Goal: Check status: Check status

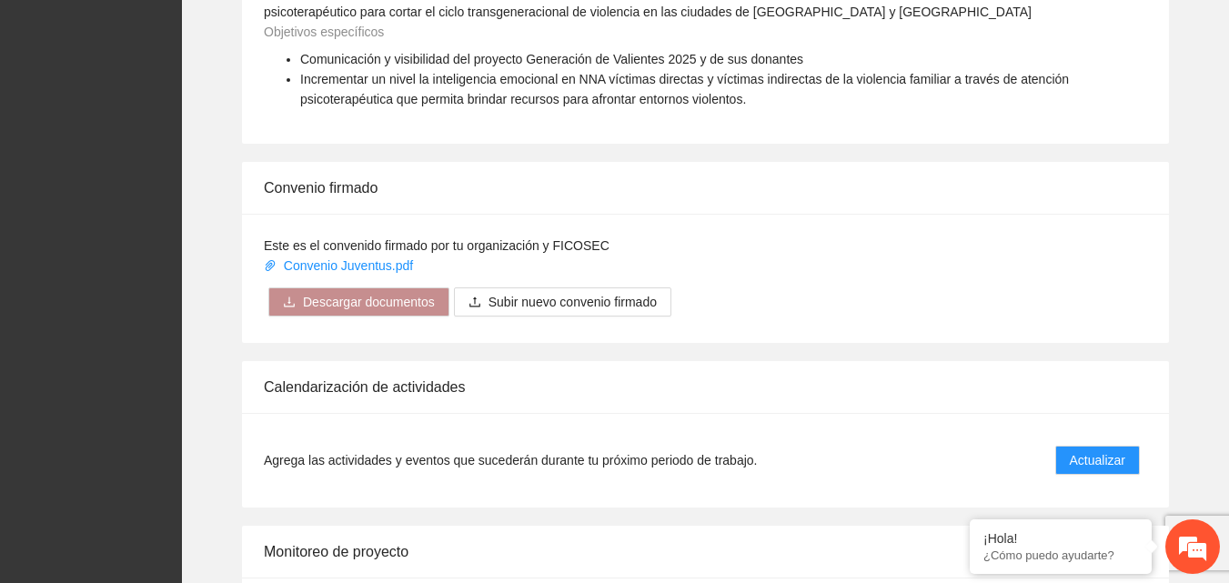
scroll to position [1297, 0]
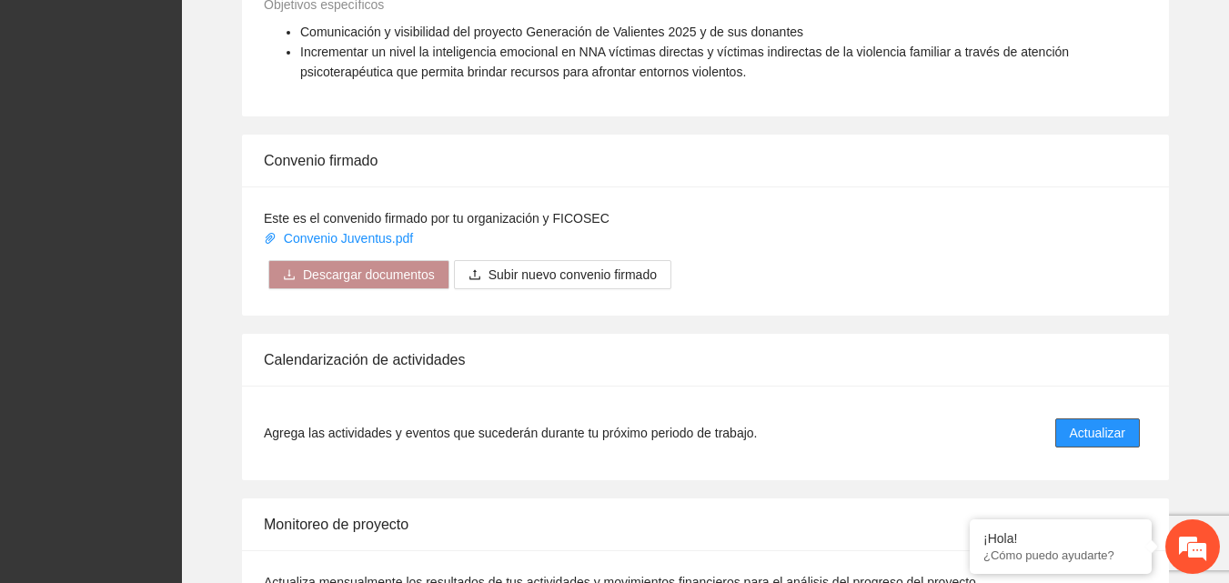
click at [1098, 436] on span "Actualizar" at bounding box center [1097, 433] width 55 height 20
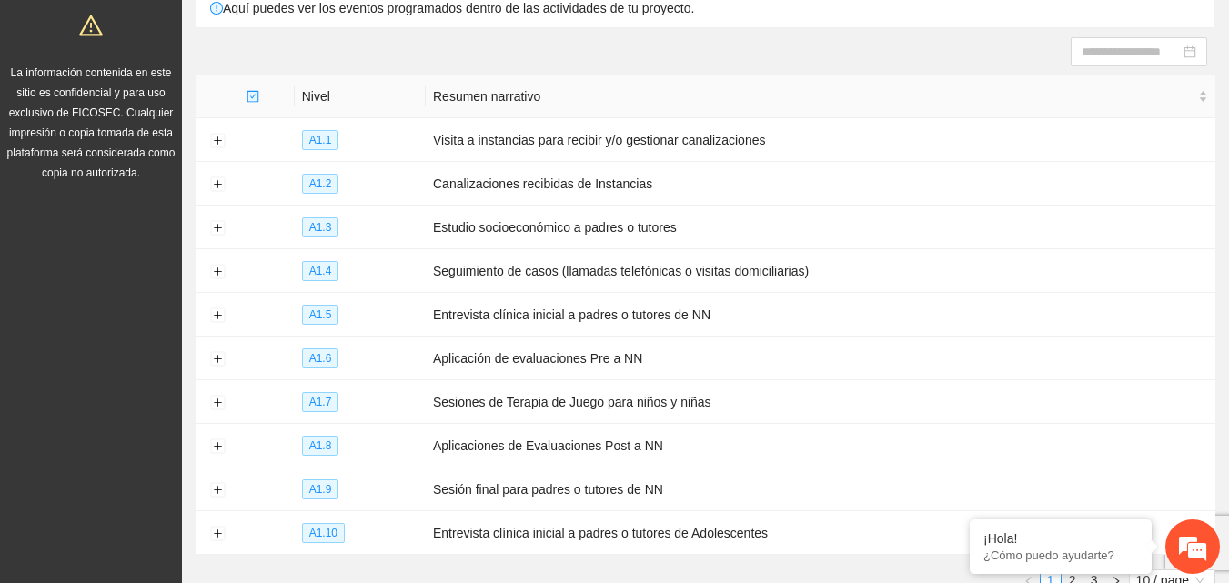
scroll to position [164, 0]
click at [217, 315] on button "Expand row" at bounding box center [217, 314] width 15 height 15
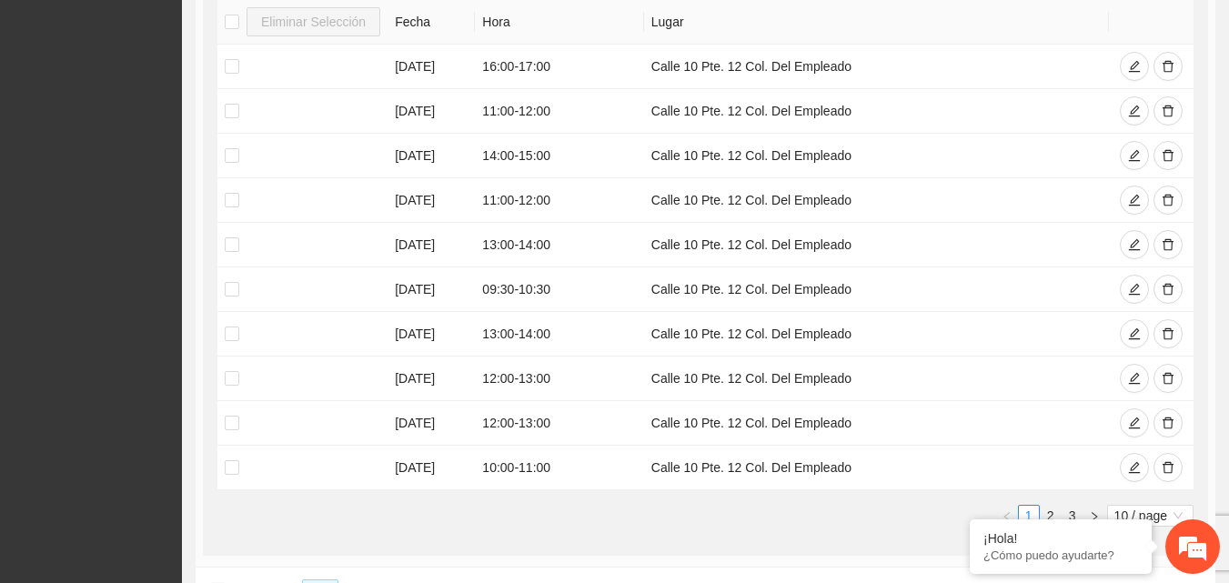
scroll to position [615, 0]
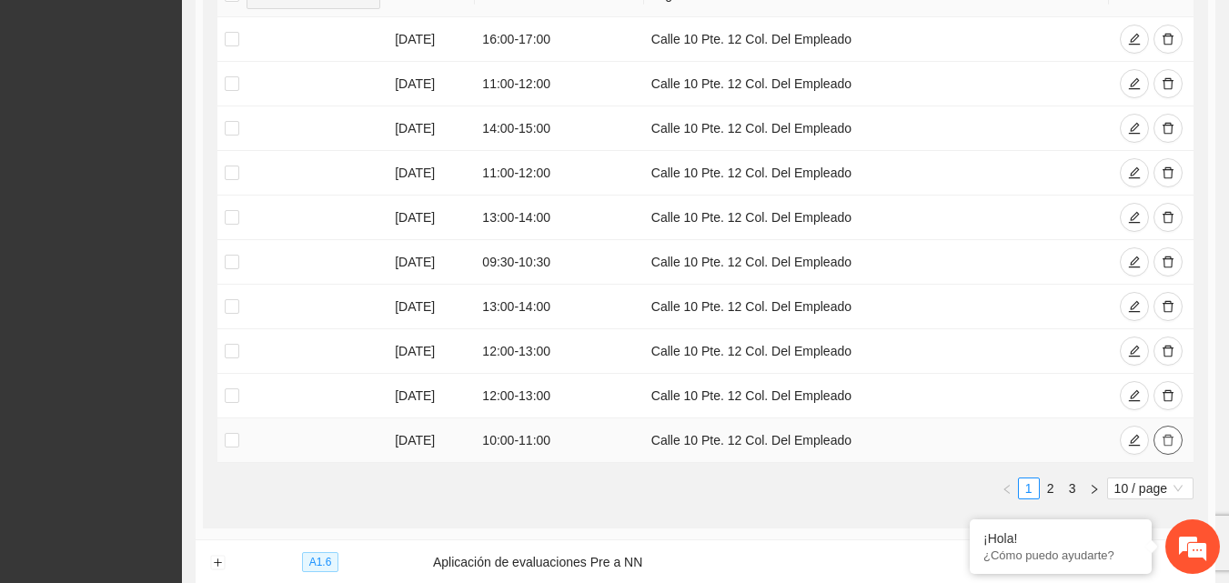
click at [1165, 437] on icon "delete" at bounding box center [1168, 440] width 13 height 13
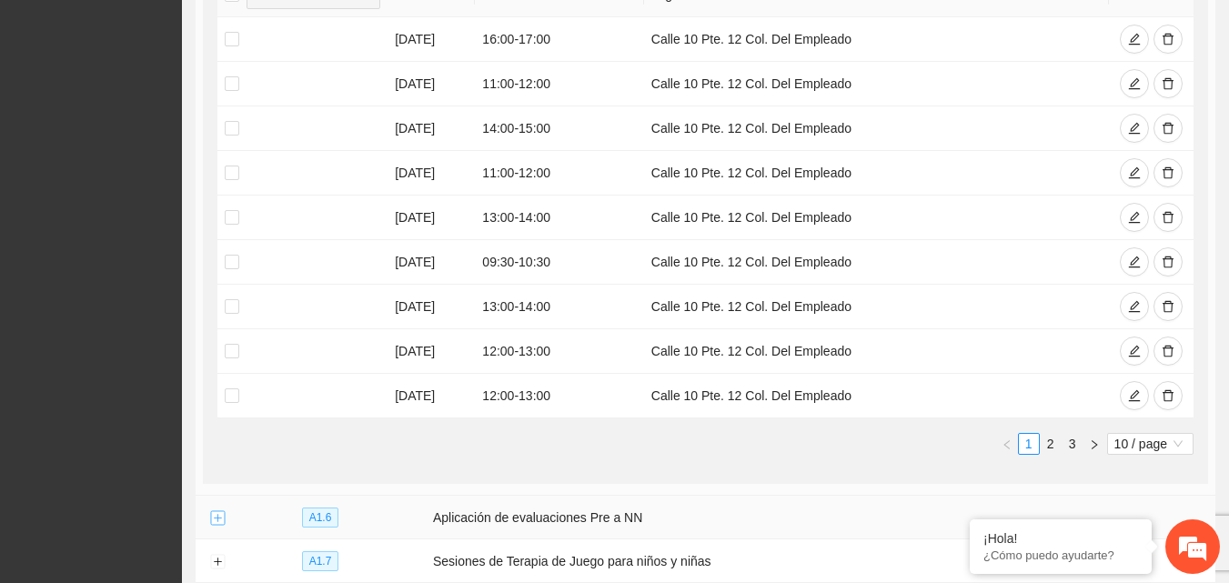
click at [220, 513] on button "Expand row" at bounding box center [217, 518] width 15 height 15
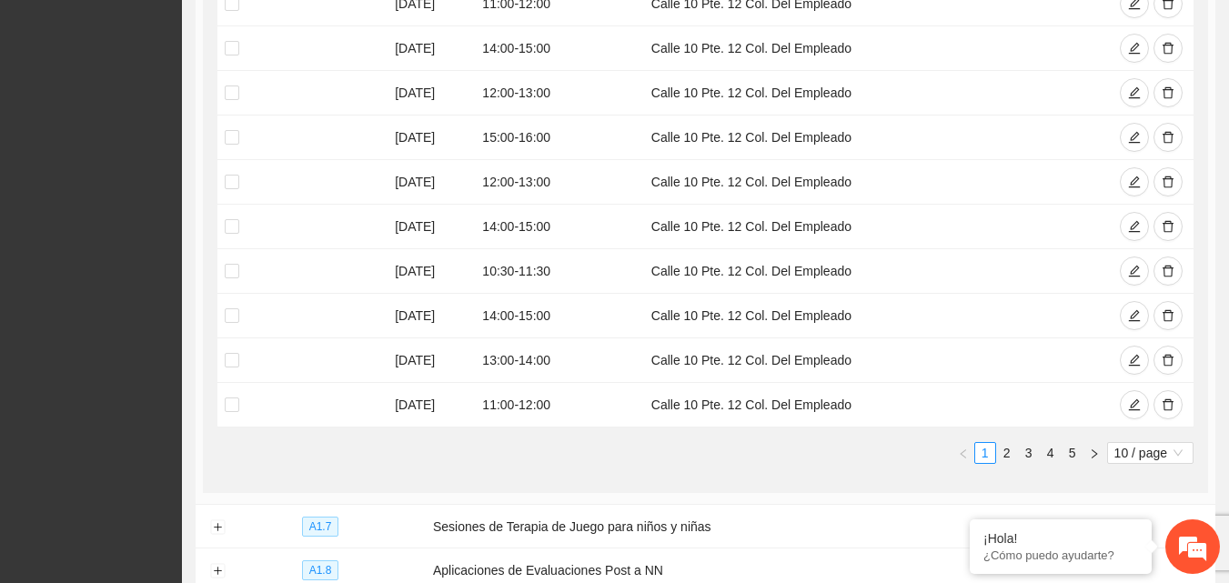
scroll to position [1295, 0]
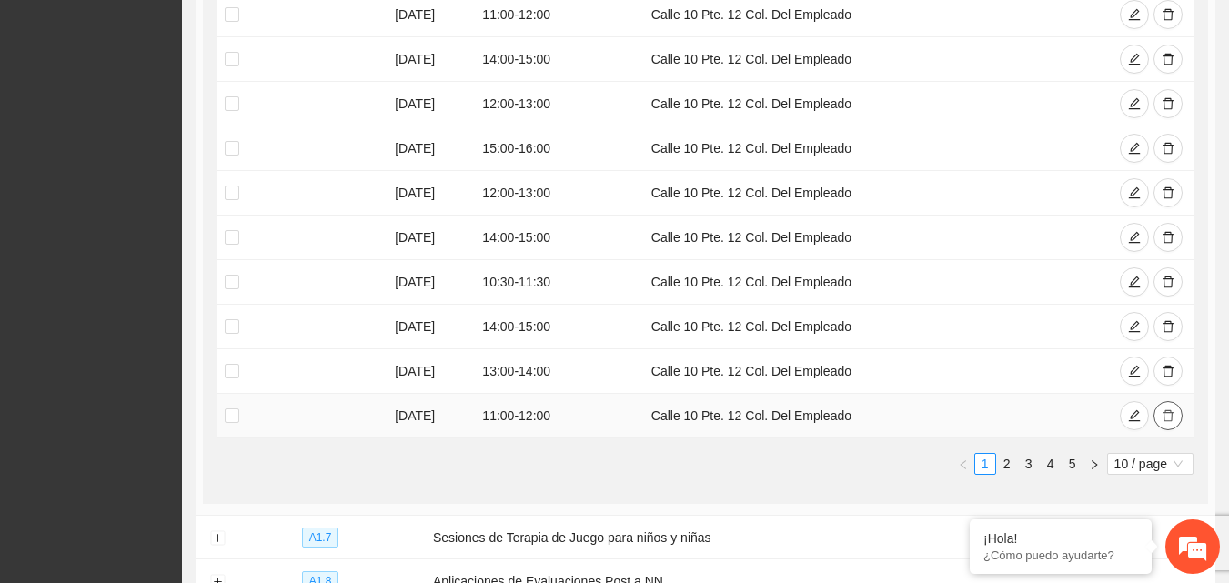
click at [1174, 409] on icon "delete" at bounding box center [1168, 415] width 13 height 13
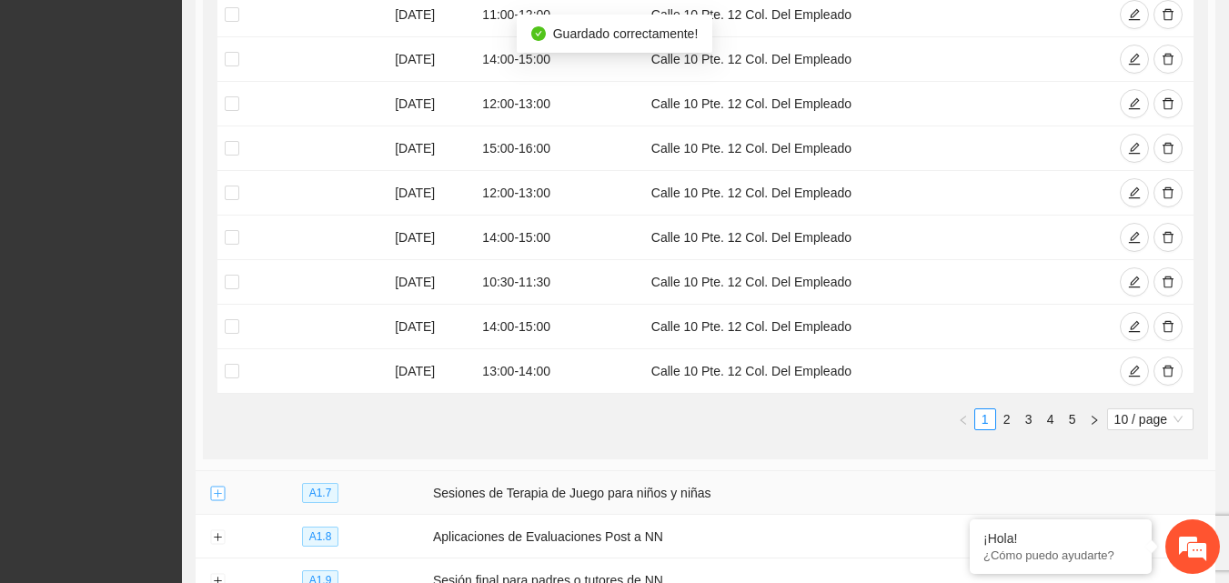
click at [217, 490] on button "Expand row" at bounding box center [217, 494] width 15 height 15
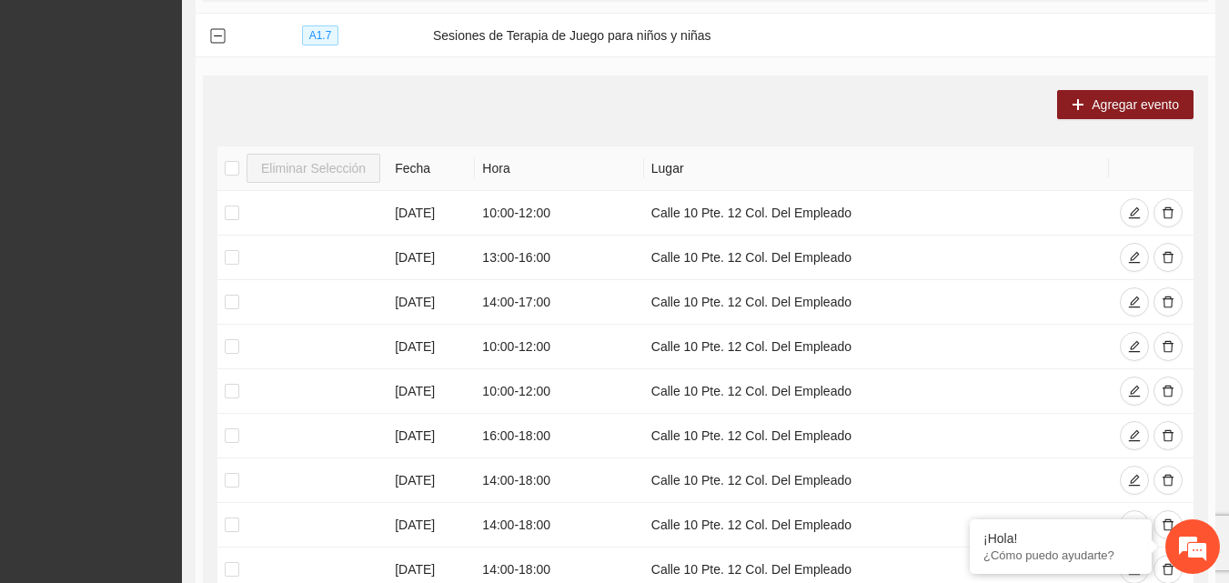
scroll to position [1761, 0]
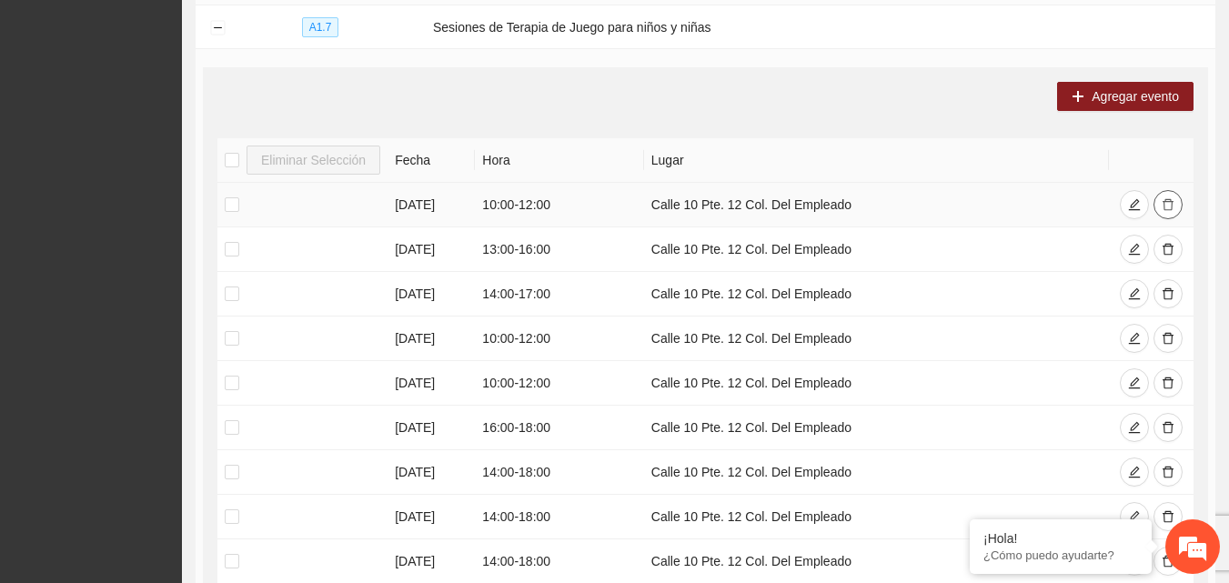
click at [1165, 198] on icon "delete" at bounding box center [1168, 204] width 13 height 13
